Goal: Connect with others: Participate in discussion

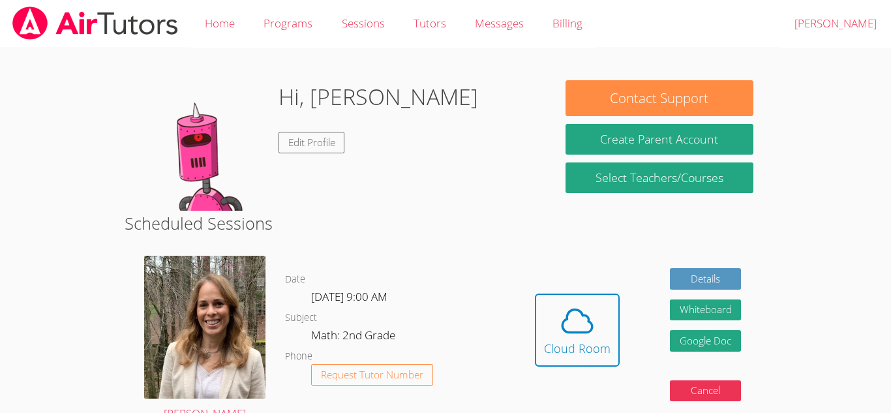
click at [602, 346] on div "Cloud Room" at bounding box center [577, 348] width 67 height 18
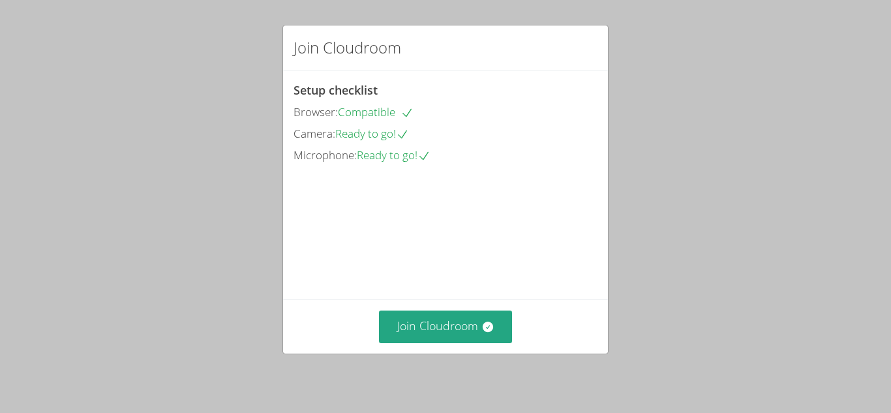
click at [602, 346] on div "Join Cloudroom" at bounding box center [445, 325] width 325 height 53
click at [393, 328] on button "Join Cloudroom" at bounding box center [446, 327] width 134 height 32
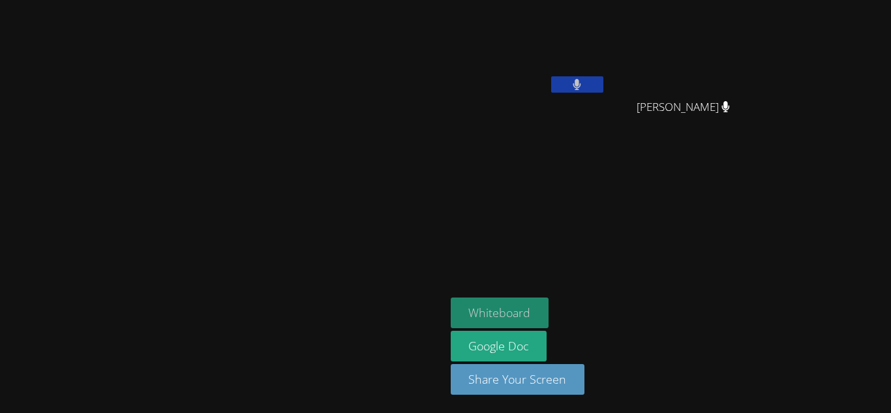
click at [549, 311] on button "Whiteboard" at bounding box center [500, 312] width 99 height 31
